Goal: Task Accomplishment & Management: Manage account settings

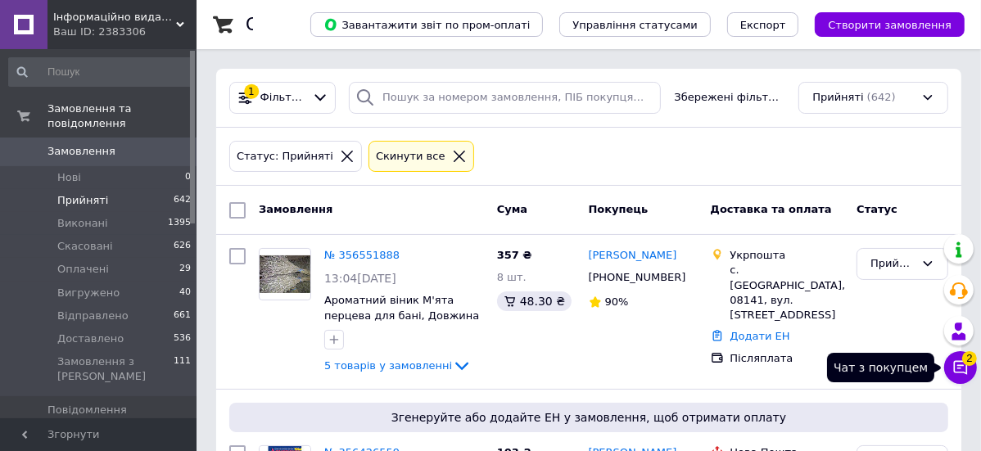
click at [963, 362] on button "Чат з покупцем 2" at bounding box center [961, 367] width 33 height 33
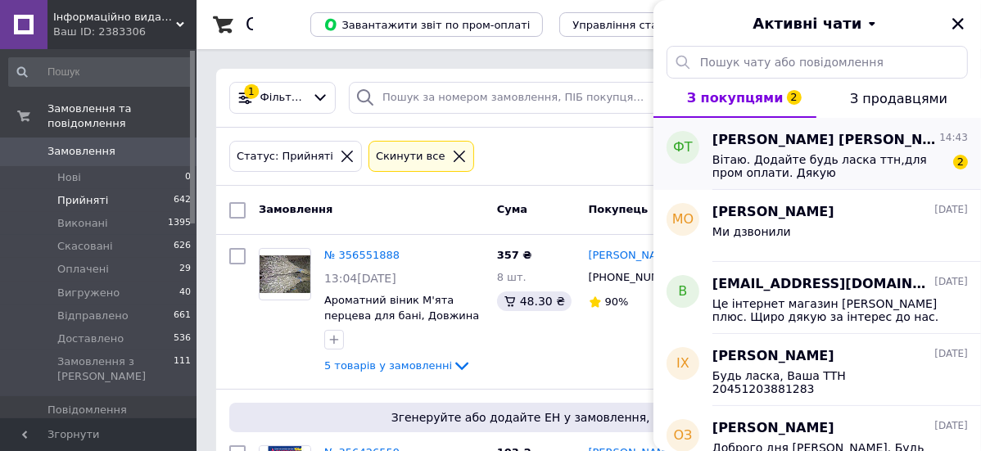
click at [788, 159] on span "Вітаю. Додайте будь ласка ттн,для пром оплати. Дякую" at bounding box center [829, 166] width 233 height 26
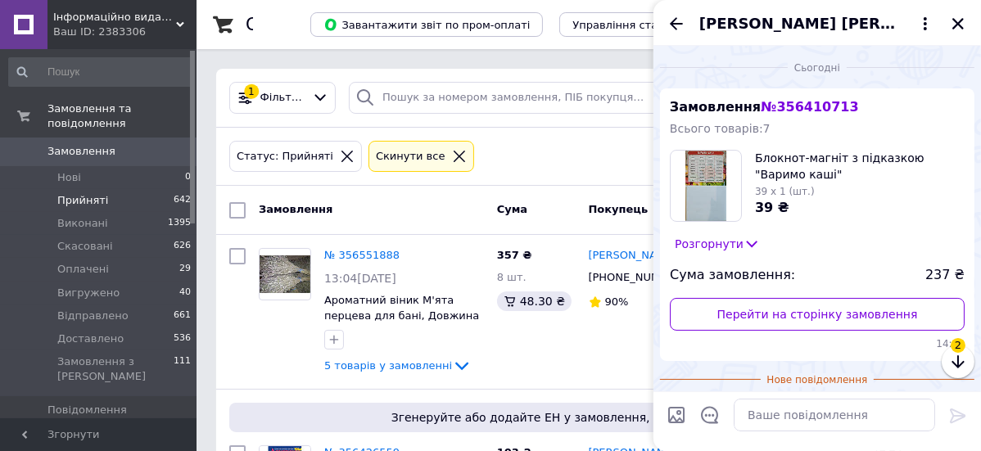
scroll to position [142, 0]
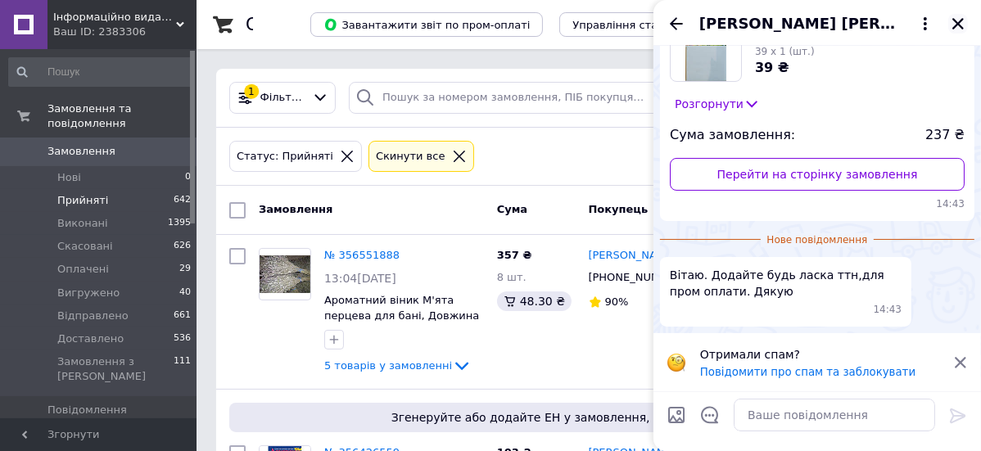
click at [963, 20] on icon "Закрити" at bounding box center [958, 23] width 11 height 11
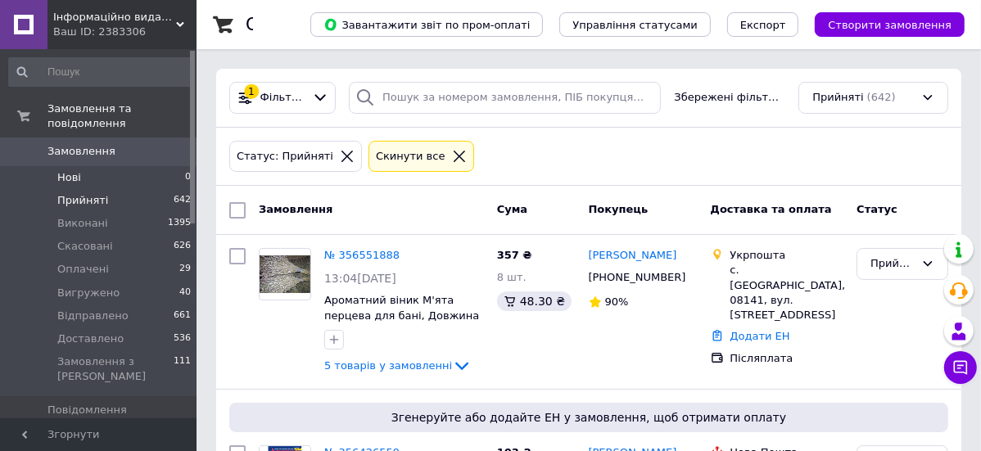
click at [101, 172] on li "Нові 0" at bounding box center [100, 177] width 201 height 23
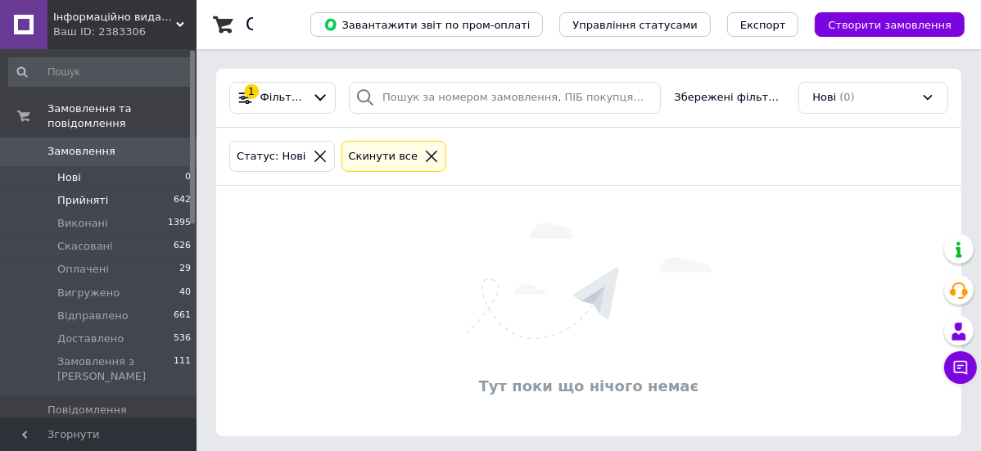
click at [71, 189] on li "Прийняті 642" at bounding box center [100, 200] width 201 height 23
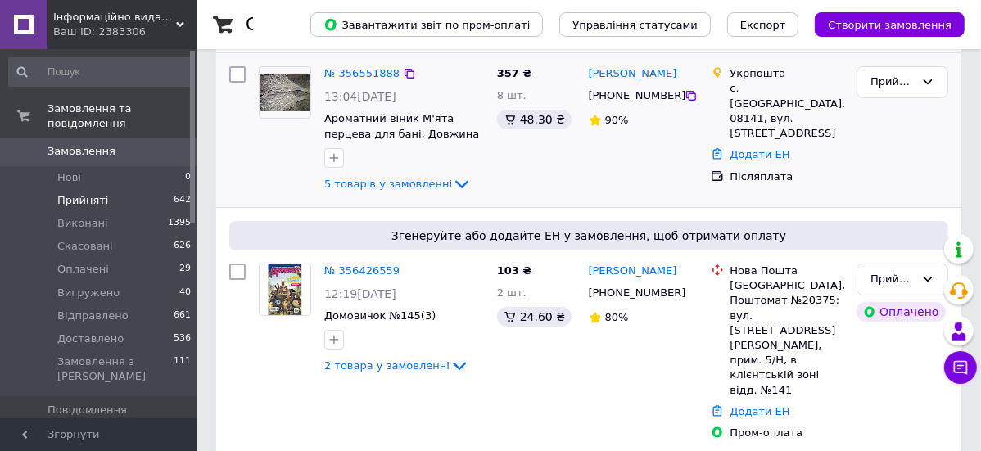
scroll to position [455, 0]
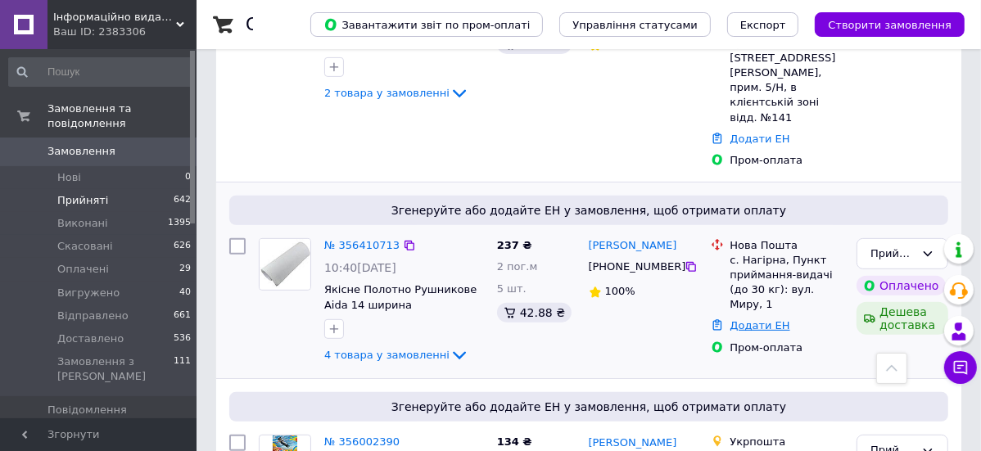
click at [766, 319] on link "Додати ЕН" at bounding box center [761, 325] width 60 height 12
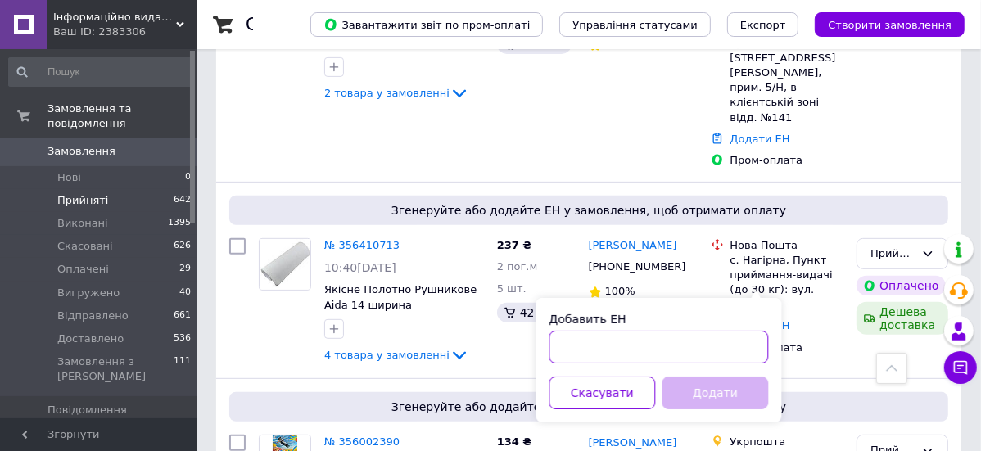
click at [586, 347] on input "Добавить ЕН" at bounding box center [659, 347] width 220 height 33
paste input "20451224355134"
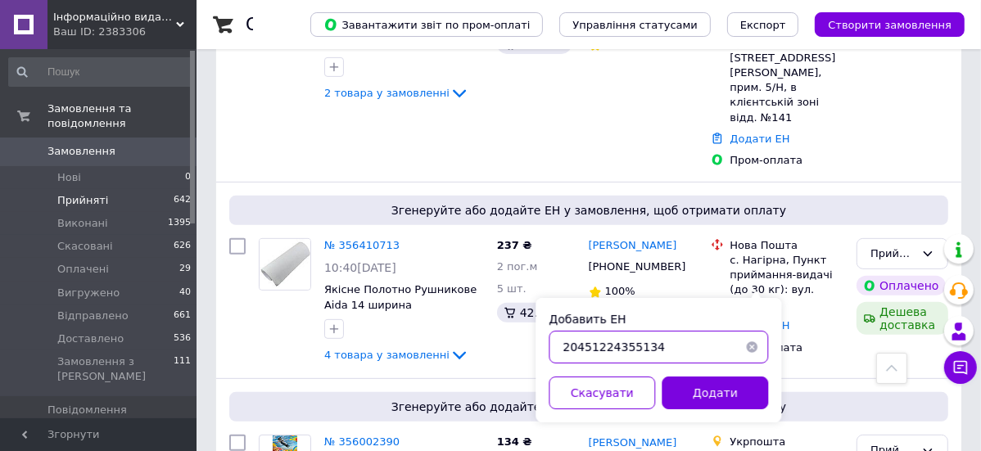
click at [614, 347] on input "20451224355134" at bounding box center [659, 347] width 220 height 33
type input "20451224355134"
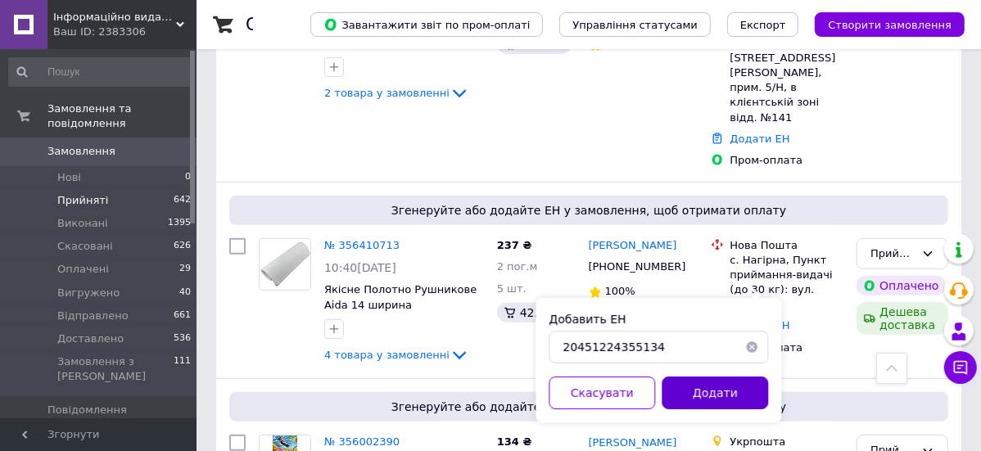
click at [721, 392] on button "Додати" at bounding box center [715, 393] width 106 height 33
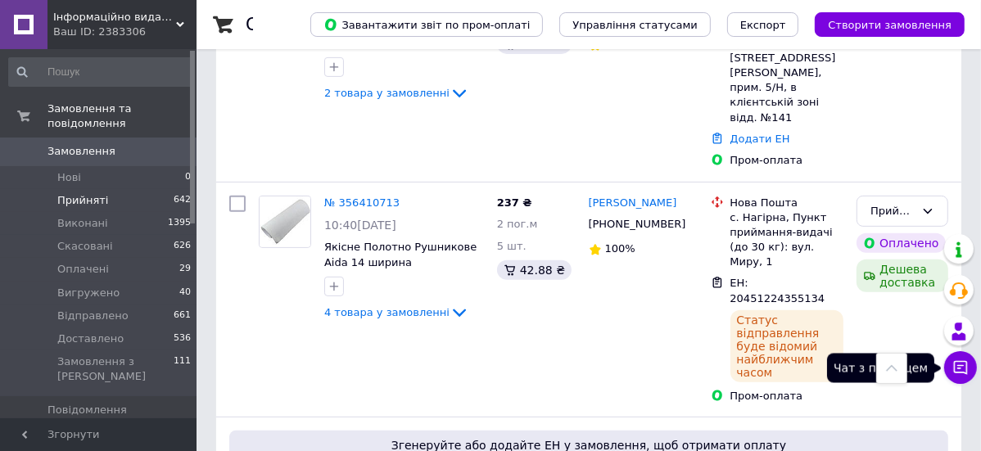
click at [954, 360] on icon at bounding box center [961, 368] width 16 height 16
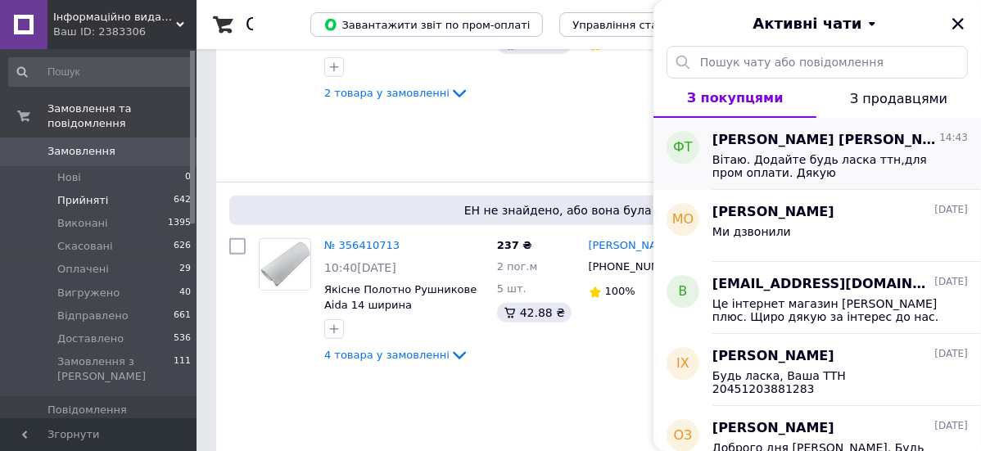
click at [779, 153] on span "Вітаю. Додайте будь ласка ттн,для пром оплати. Дякую" at bounding box center [829, 166] width 233 height 26
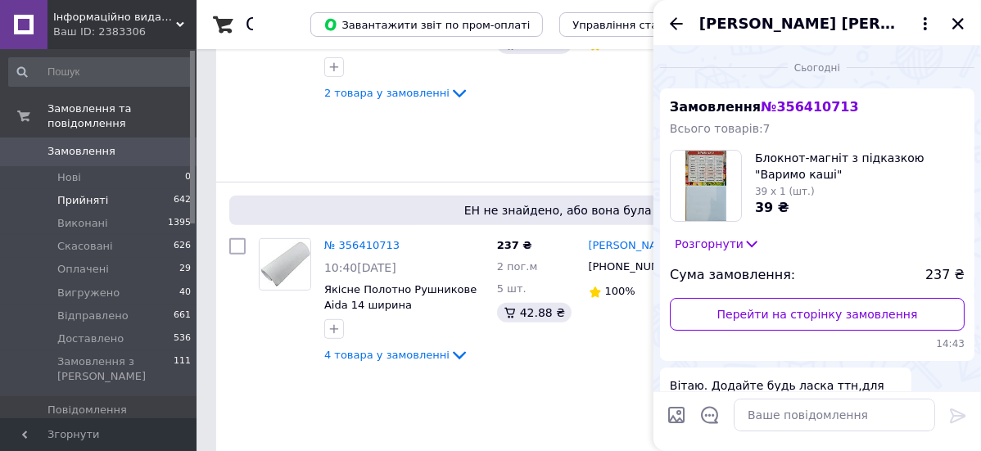
scroll to position [112, 0]
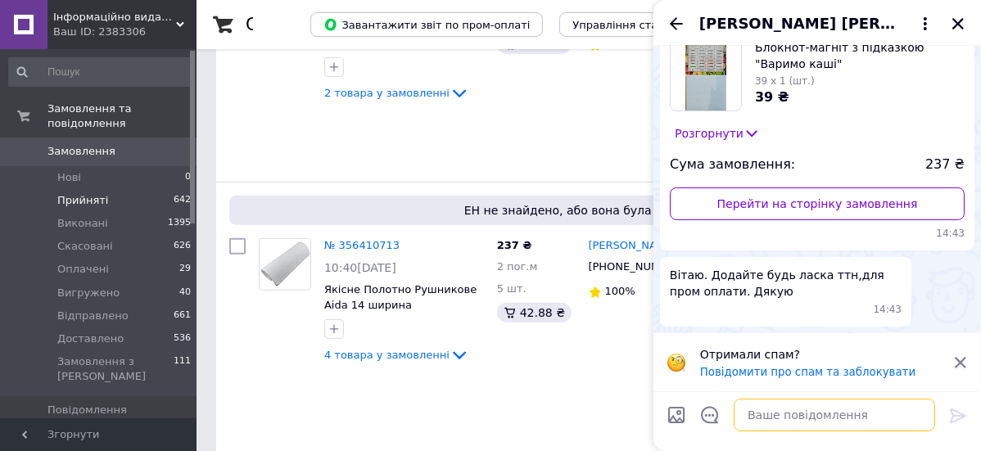
click at [789, 420] on textarea at bounding box center [835, 415] width 202 height 33
paste textarea "20451224355134"
type textarea "Будь ласка 20451224355134"
click at [958, 413] on icon at bounding box center [959, 416] width 20 height 20
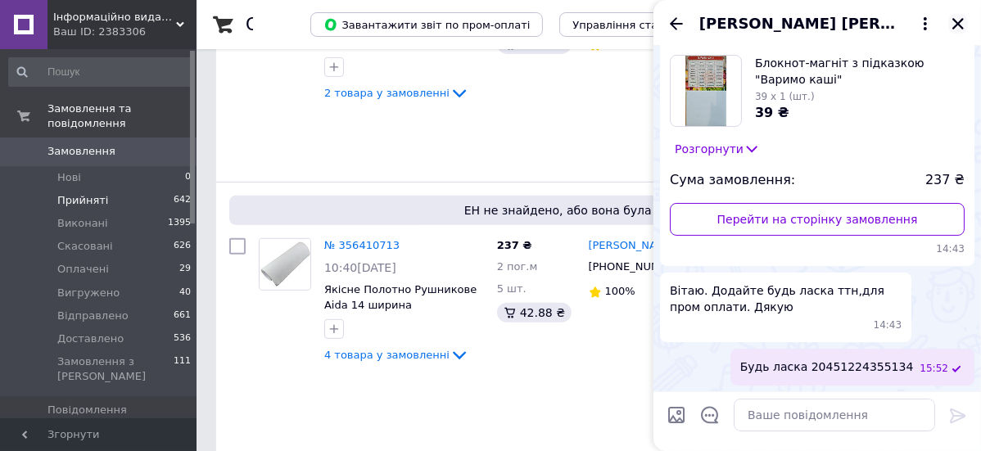
click at [958, 22] on icon "Закрити" at bounding box center [958, 23] width 11 height 11
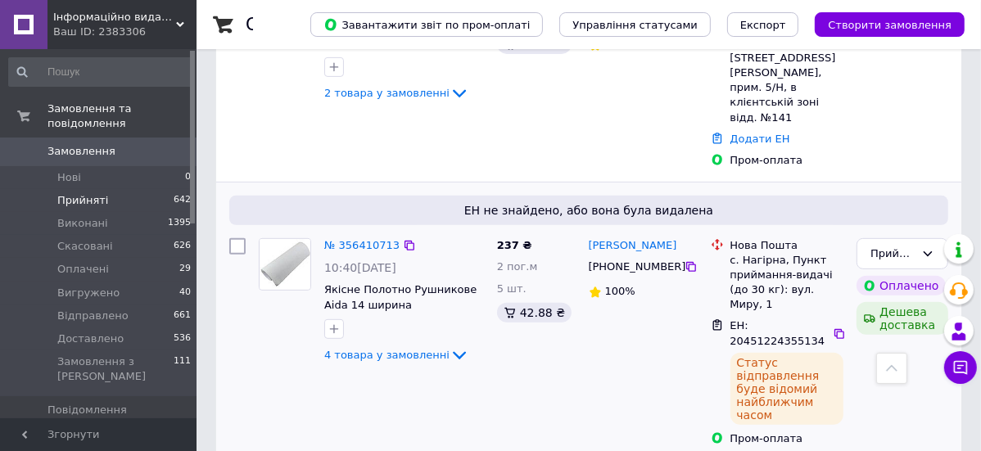
scroll to position [364, 0]
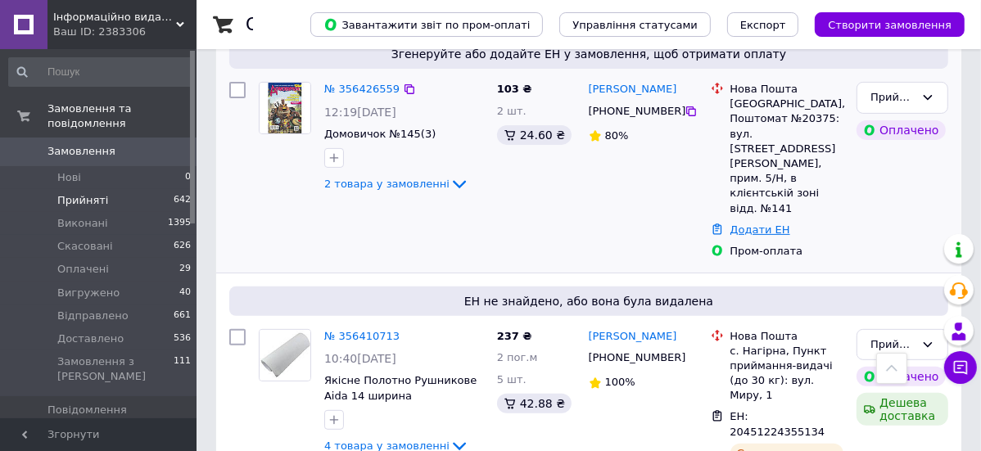
click at [752, 224] on link "Додати ЕН" at bounding box center [761, 230] width 60 height 12
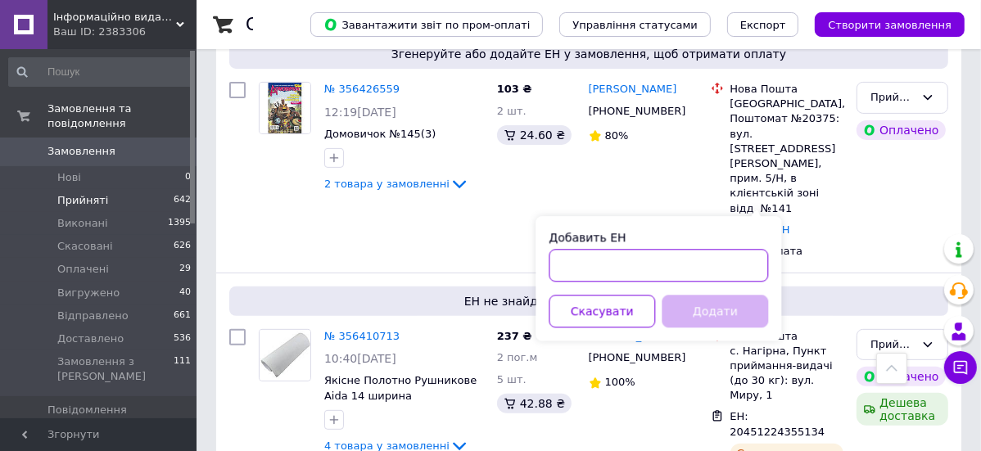
click at [623, 264] on input "Добавить ЕН" at bounding box center [659, 265] width 220 height 33
paste input "20451224374606"
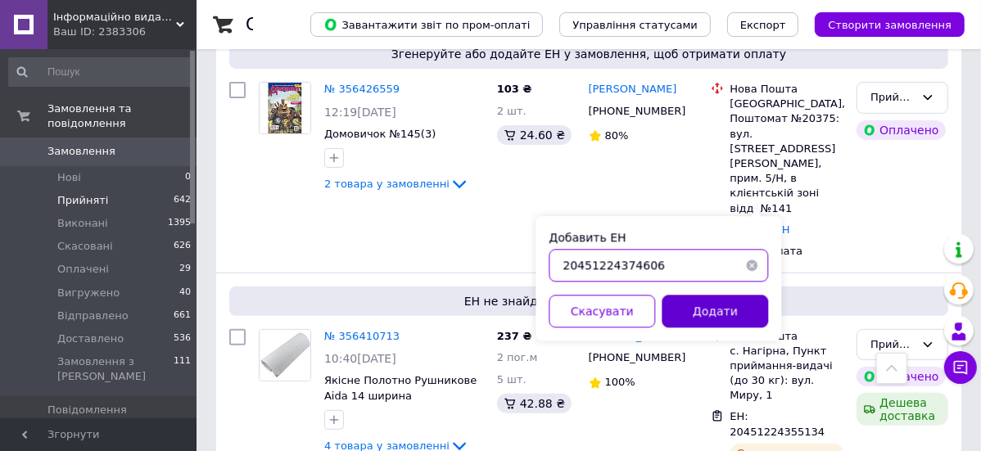
type input "20451224374606"
click at [720, 310] on button "Додати" at bounding box center [715, 311] width 106 height 33
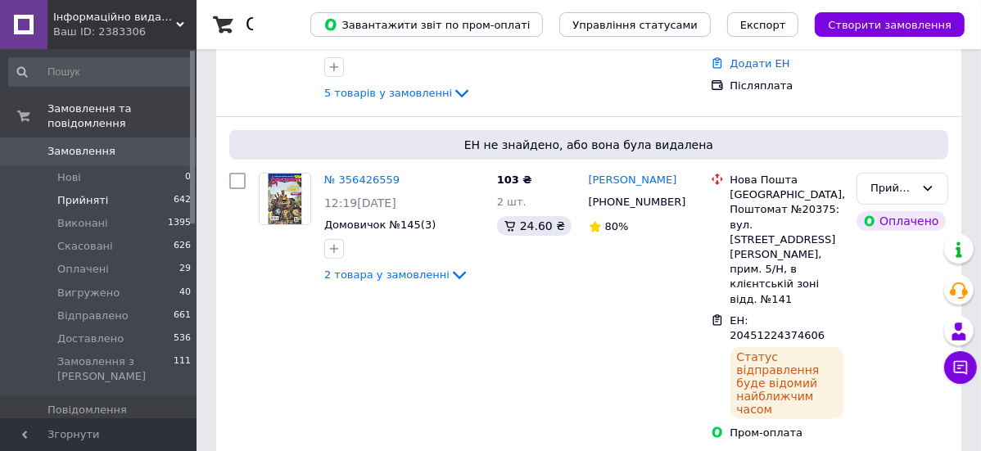
scroll to position [0, 0]
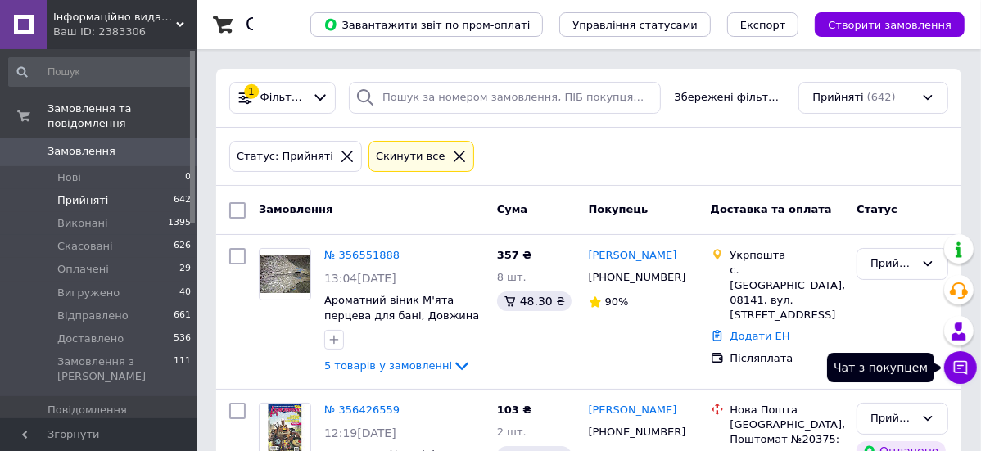
click at [957, 361] on icon at bounding box center [961, 368] width 14 height 14
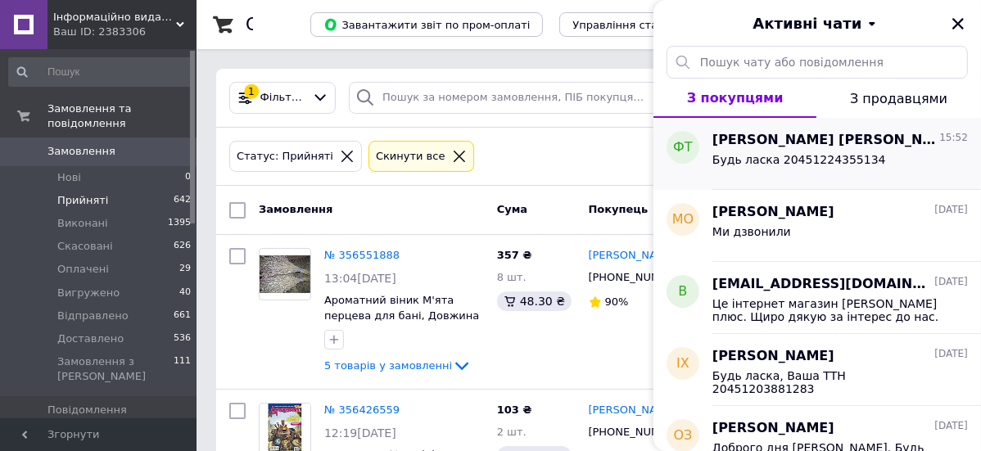
click at [794, 153] on span "Будь ласка 20451224355134" at bounding box center [800, 159] width 174 height 13
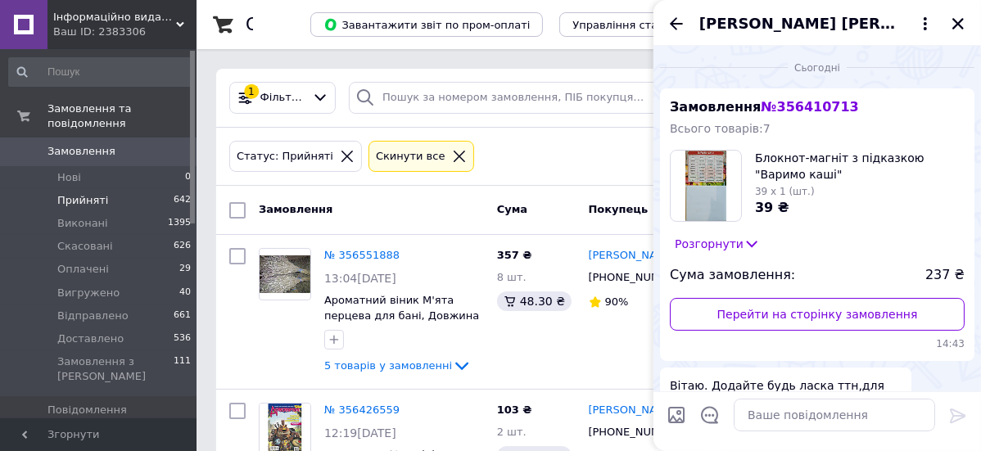
scroll to position [95, 0]
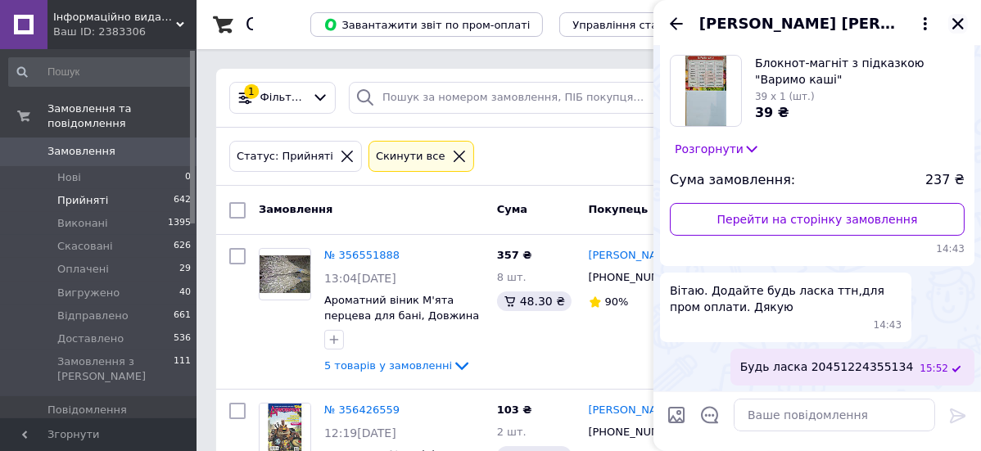
click at [957, 22] on icon "Закрити" at bounding box center [958, 23] width 11 height 11
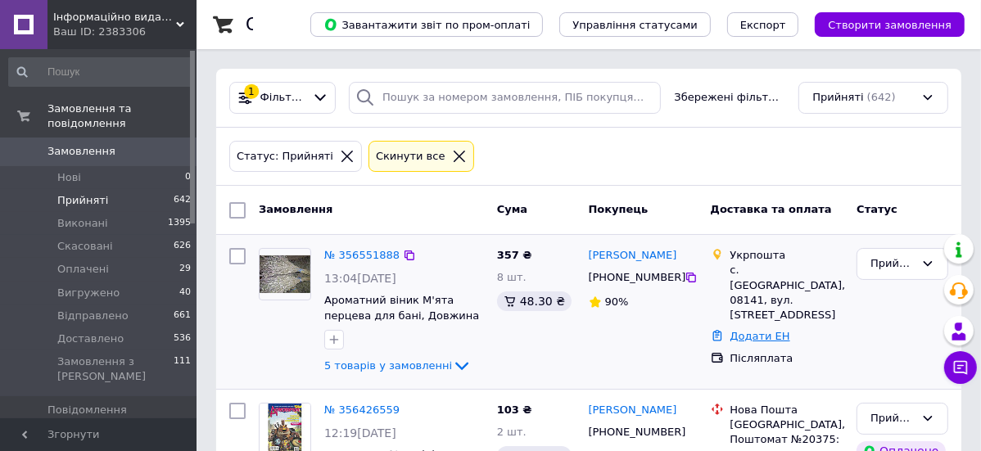
click at [746, 330] on link "Додати ЕН" at bounding box center [761, 336] width 60 height 12
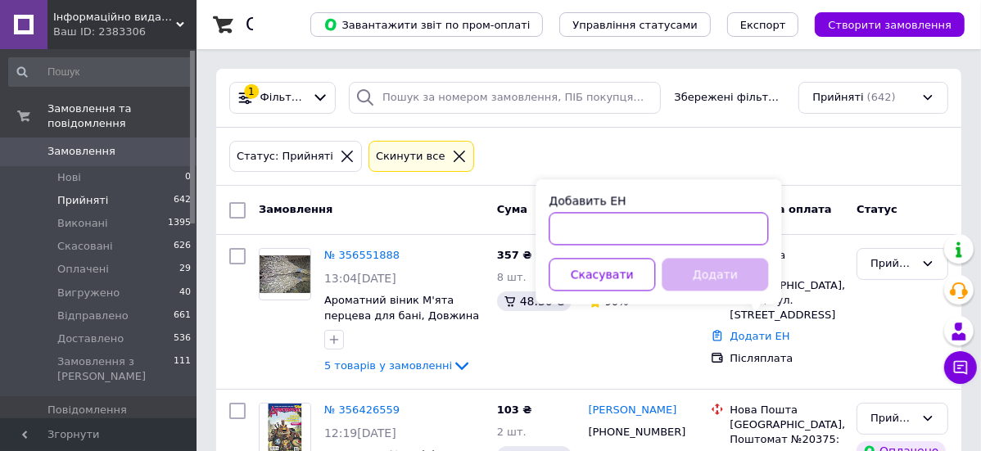
click at [563, 224] on input "Добавить ЕН" at bounding box center [659, 228] width 220 height 33
paste input "05 053 5286 01 60"
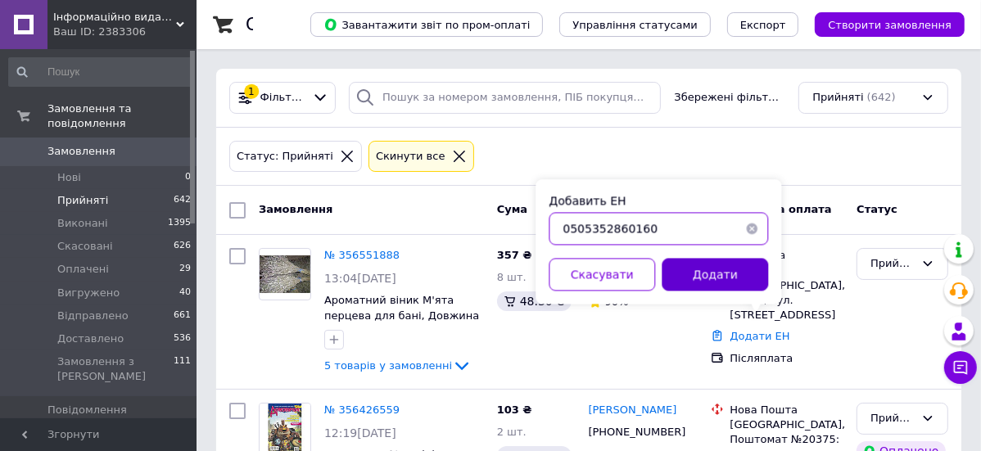
type input "0505352860160"
click at [744, 279] on button "Додати" at bounding box center [715, 274] width 106 height 33
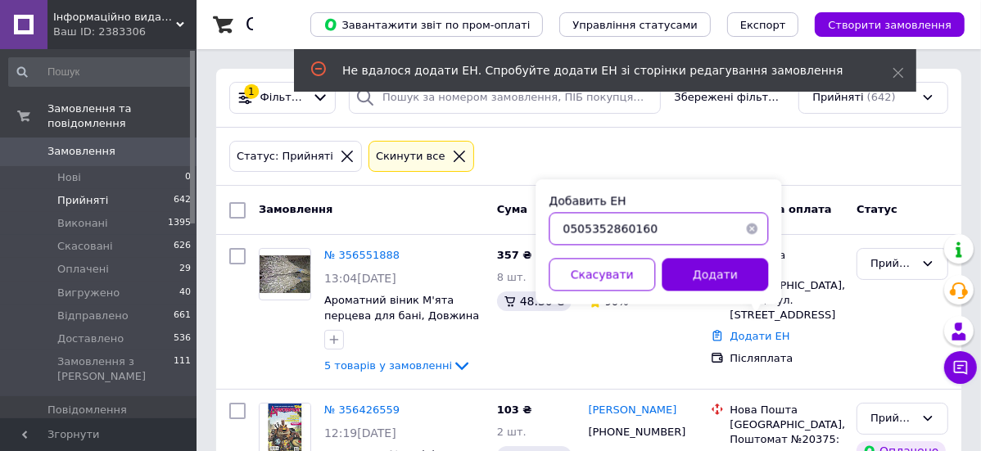
click at [606, 229] on input "0505352860160" at bounding box center [659, 228] width 220 height 33
click at [323, 192] on div "Замовлення Cума Покупець Доставка та оплата Статус" at bounding box center [588, 210] width 745 height 49
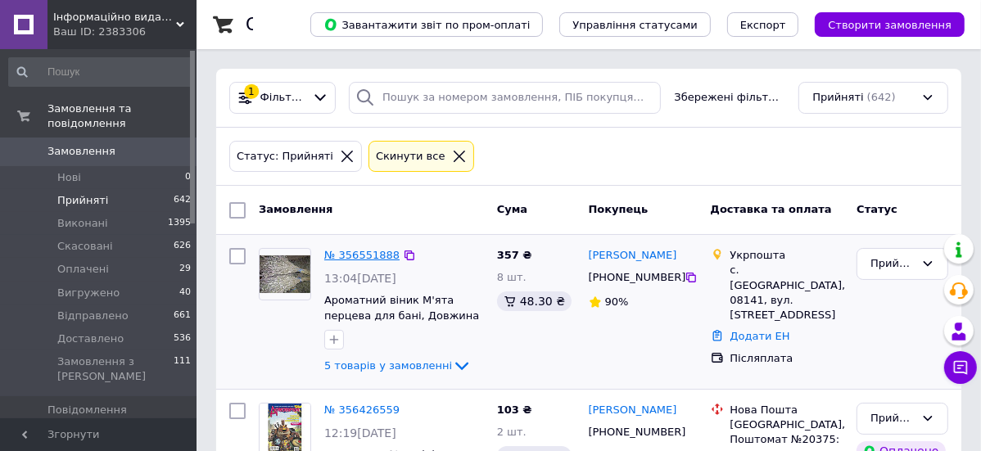
click at [362, 256] on link "№ 356551888" at bounding box center [361, 255] width 75 height 12
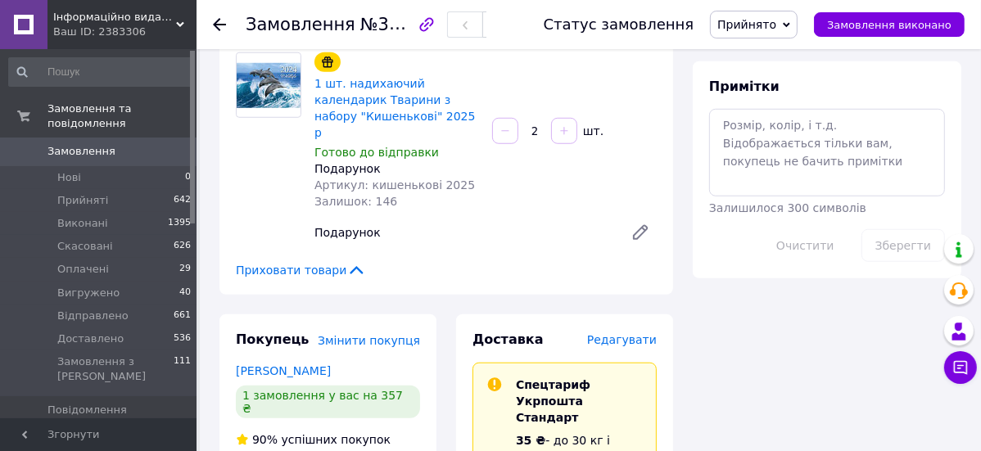
scroll to position [1365, 0]
